Goal: Task Accomplishment & Management: Use online tool/utility

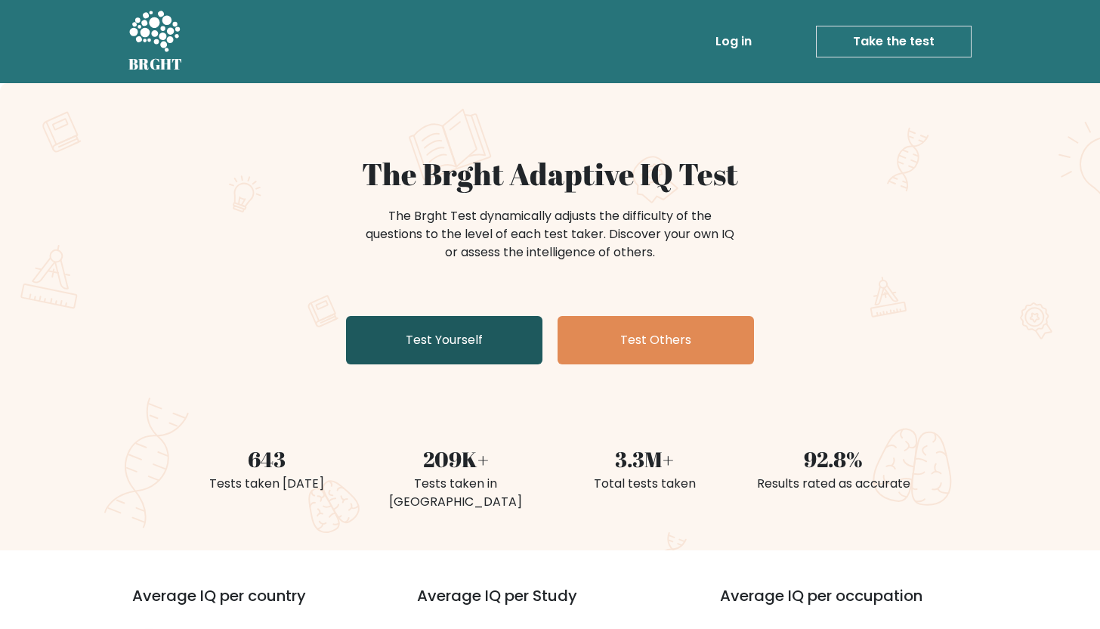
click at [449, 342] on link "Test Yourself" at bounding box center [444, 340] width 196 height 48
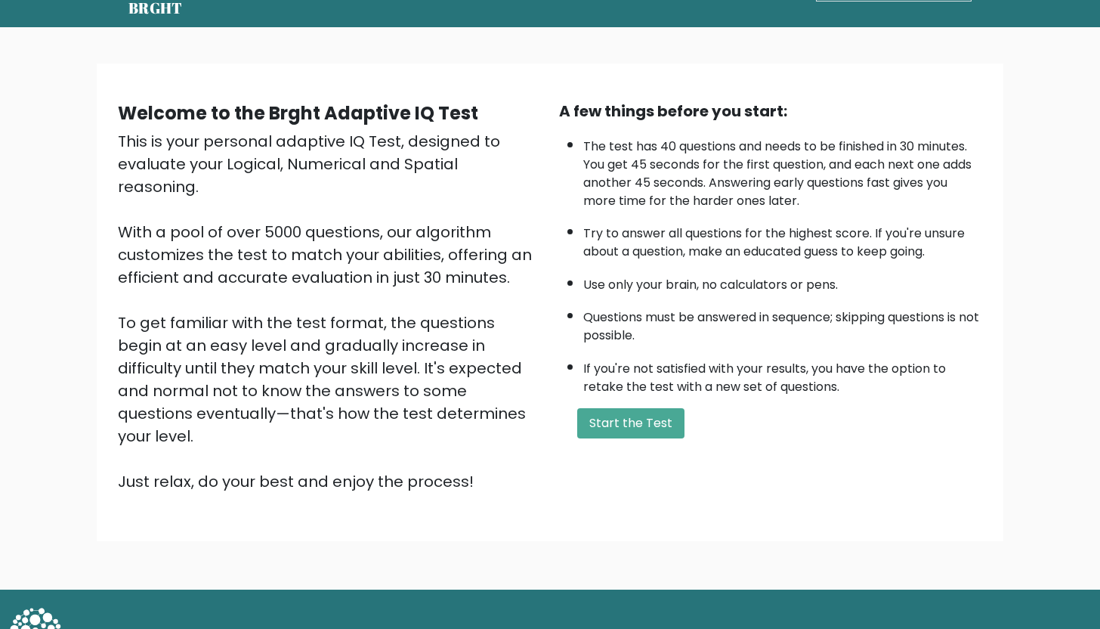
scroll to position [59, 0]
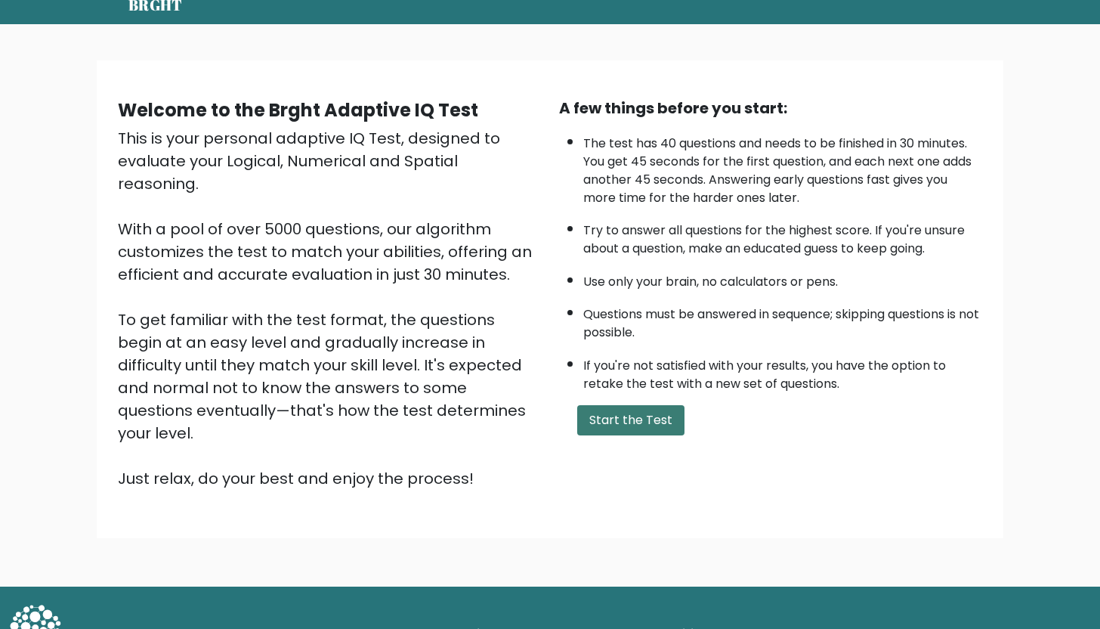
click at [621, 435] on button "Start the Test" at bounding box center [630, 420] width 107 height 30
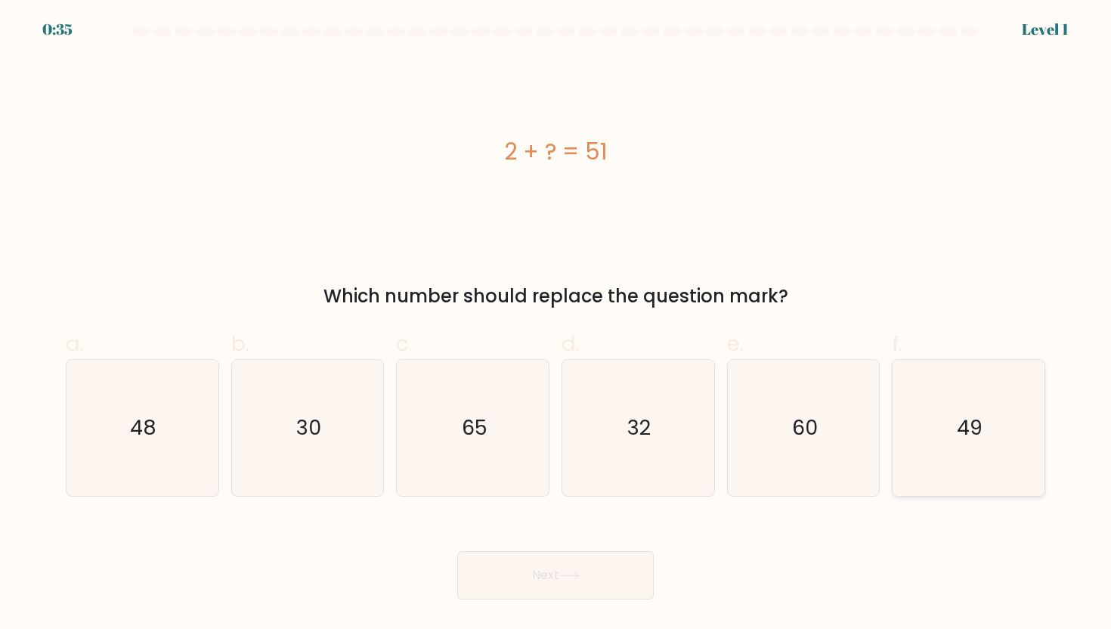
click at [952, 401] on icon "49" at bounding box center [968, 428] width 136 height 136
click at [556, 324] on input "f. 49" at bounding box center [555, 319] width 1 height 10
radio input "true"
click at [623, 576] on button "Next" at bounding box center [555, 575] width 196 height 48
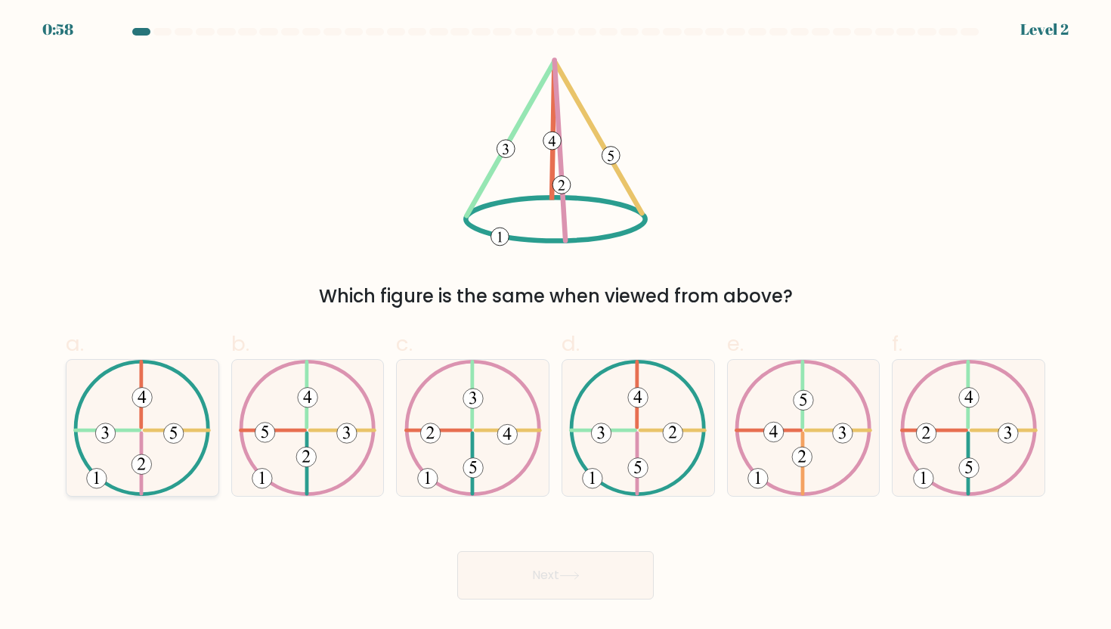
click at [147, 410] on icon at bounding box center [141, 428] width 137 height 136
click at [555, 324] on input "a." at bounding box center [555, 319] width 1 height 10
radio input "true"
click at [551, 573] on button "Next" at bounding box center [555, 575] width 196 height 48
